Goal: Use online tool/utility: Utilize a website feature to perform a specific function

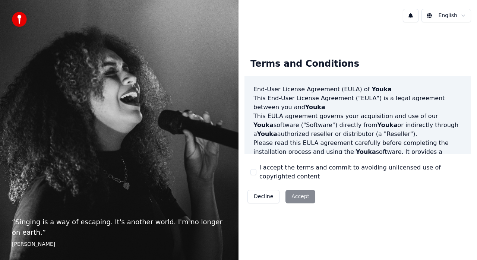
click at [254, 171] on button "I accept the terms and commit to avoiding unlicensed use of copyrighted content" at bounding box center [253, 172] width 6 height 6
click at [302, 196] on button "Accept" at bounding box center [300, 196] width 30 height 13
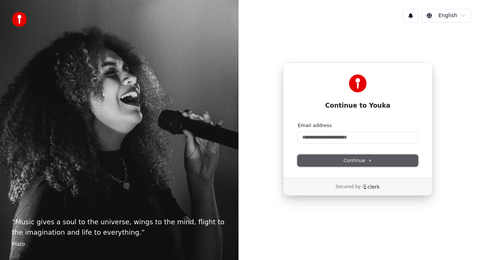
click at [332, 159] on button "Continue" at bounding box center [358, 160] width 120 height 11
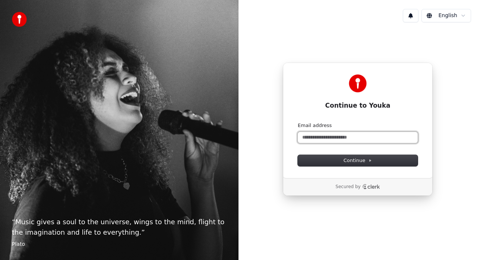
click at [325, 136] on input "Email address" at bounding box center [358, 137] width 120 height 11
click at [349, 139] on input "**********" at bounding box center [358, 137] width 120 height 11
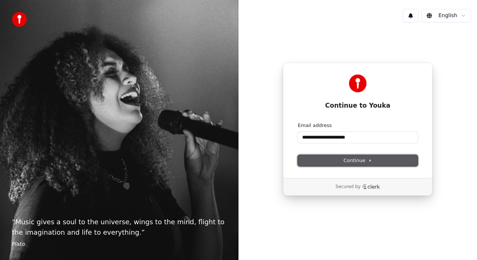
click at [342, 164] on button "Continue" at bounding box center [358, 160] width 120 height 11
type input "**********"
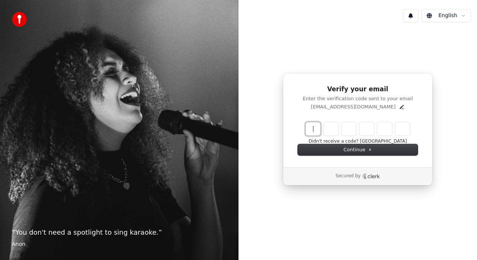
click at [314, 126] on input "Enter verification code" at bounding box center [364, 128] width 119 height 13
type input "******"
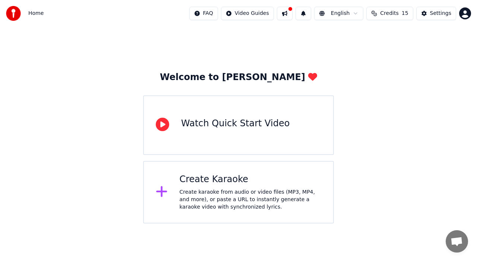
click at [245, 206] on div "Create karaoke from audio or video files (MP3, MP4, and more), or paste a URL t…" at bounding box center [251, 199] width 142 height 22
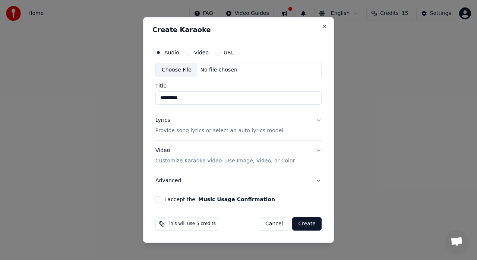
type input "*********"
click at [159, 201] on button "I accept the Music Usage Confirmation" at bounding box center [158, 199] width 6 height 6
click at [215, 54] on button "URL" at bounding box center [218, 53] width 6 height 6
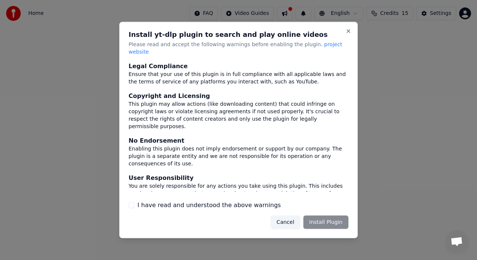
click at [332, 219] on div "Cancel Install Plugin" at bounding box center [309, 221] width 78 height 13
click at [131, 202] on button "I have read and understood the above warnings" at bounding box center [132, 205] width 6 height 6
click at [289, 222] on button "Cancel" at bounding box center [284, 221] width 29 height 13
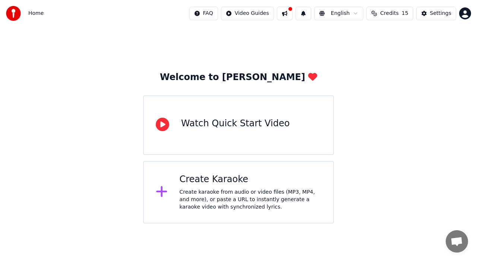
click at [395, 16] on span "Credits" at bounding box center [389, 13] width 18 height 7
click at [392, 64] on button "Refresh" at bounding box center [393, 68] width 38 height 13
click at [292, 8] on div at bounding box center [290, 9] width 4 height 4
click at [451, 9] on button "Settings" at bounding box center [436, 13] width 40 height 13
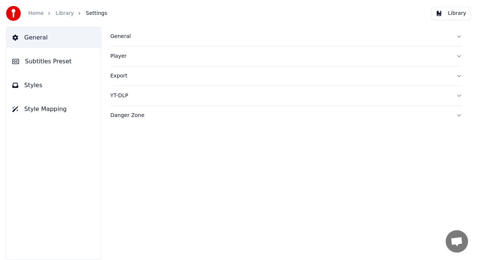
click at [430, 37] on div "General" at bounding box center [280, 36] width 340 height 7
